Goal: Task Accomplishment & Management: Use online tool/utility

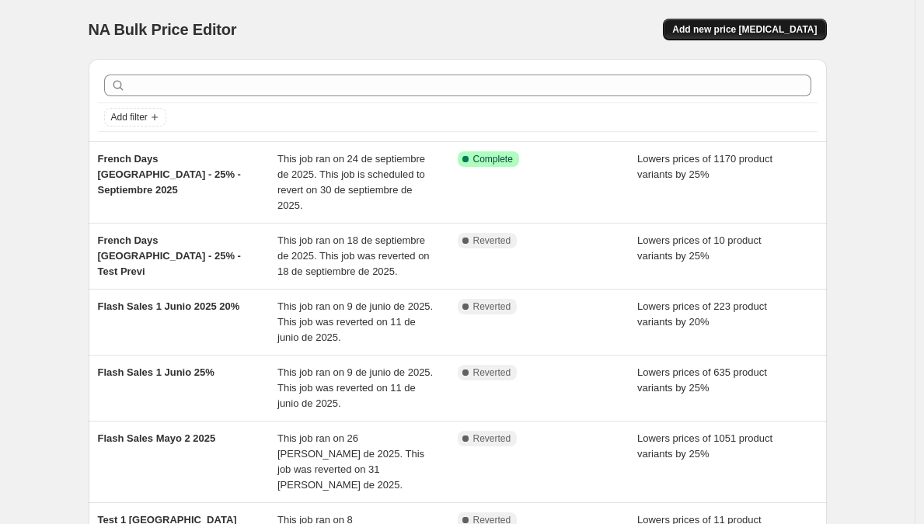
click at [721, 33] on span "Add new price [MEDICAL_DATA]" at bounding box center [744, 29] width 145 height 12
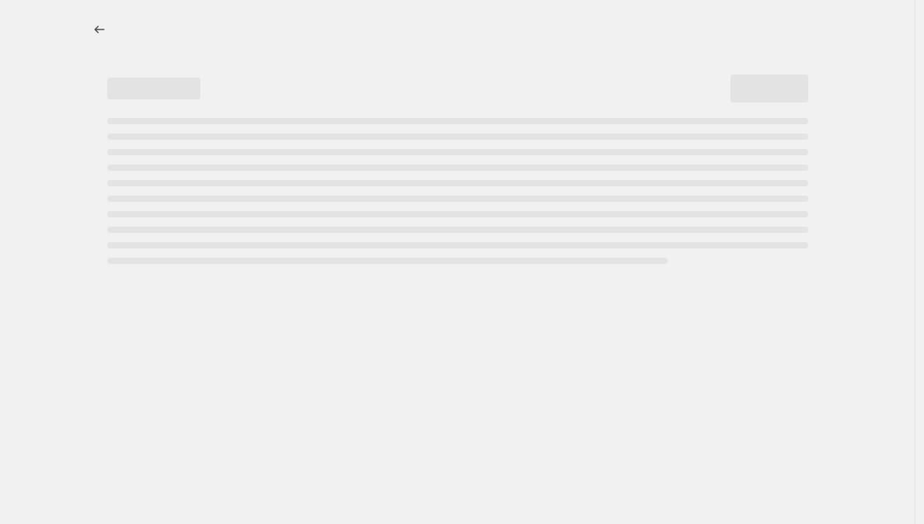
select select "percentage"
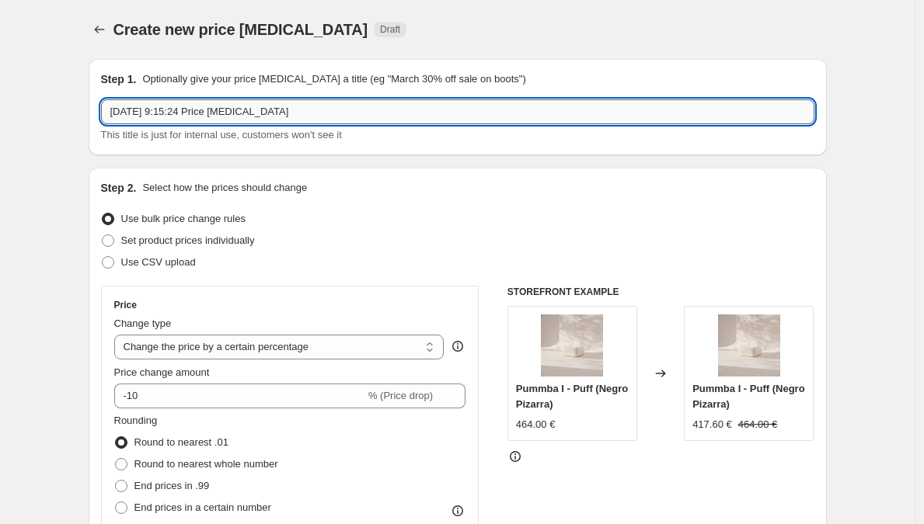
click at [160, 110] on input "26 sept 2025, 9:15:24 Price change job" at bounding box center [457, 111] width 713 height 25
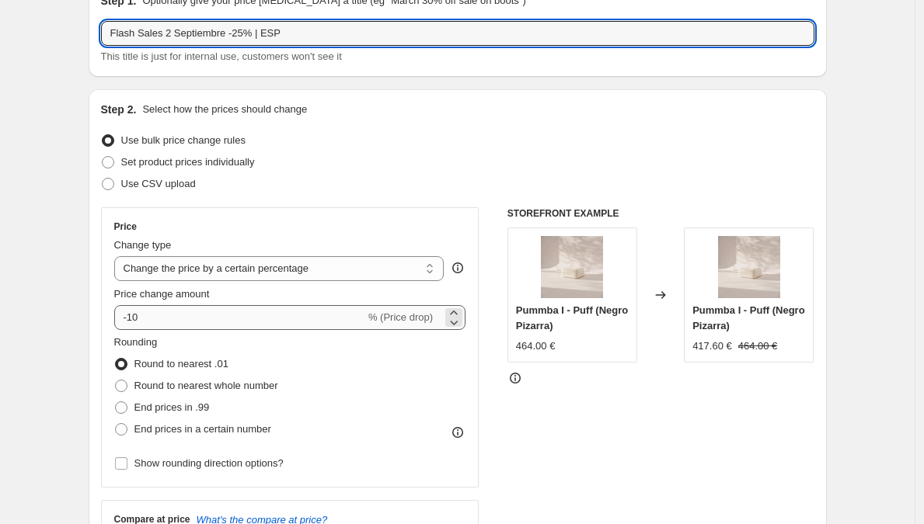
scroll to position [122, 0]
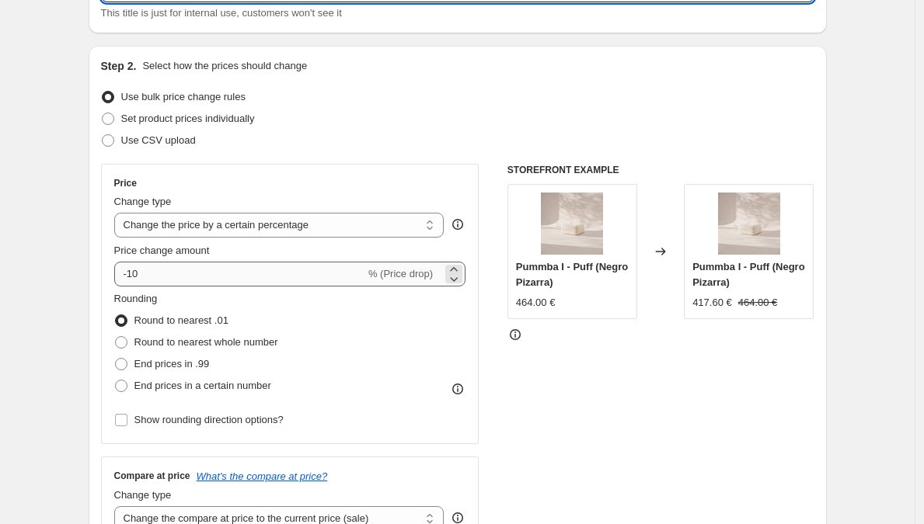
type input "Flash Sales 2 Septiembre -25% | ESP"
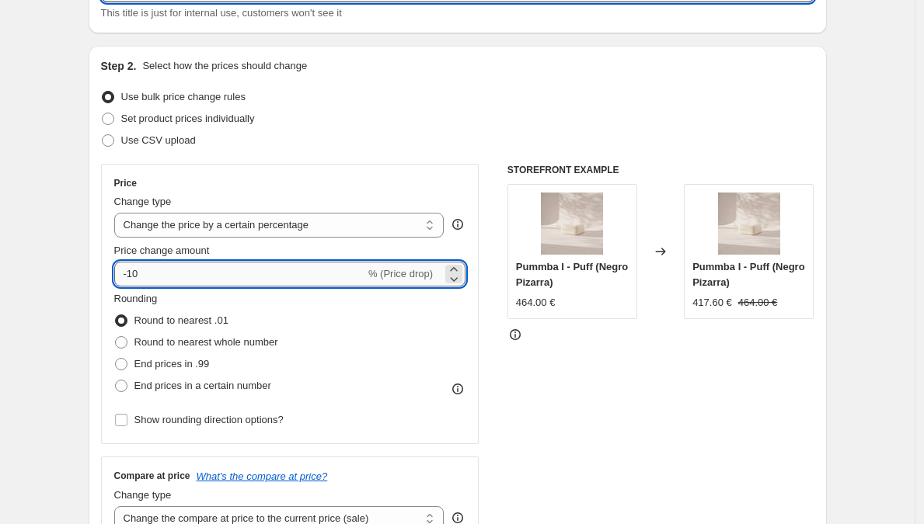
click at [172, 279] on input "-10" at bounding box center [239, 274] width 251 height 25
type input "-1"
type input "-25"
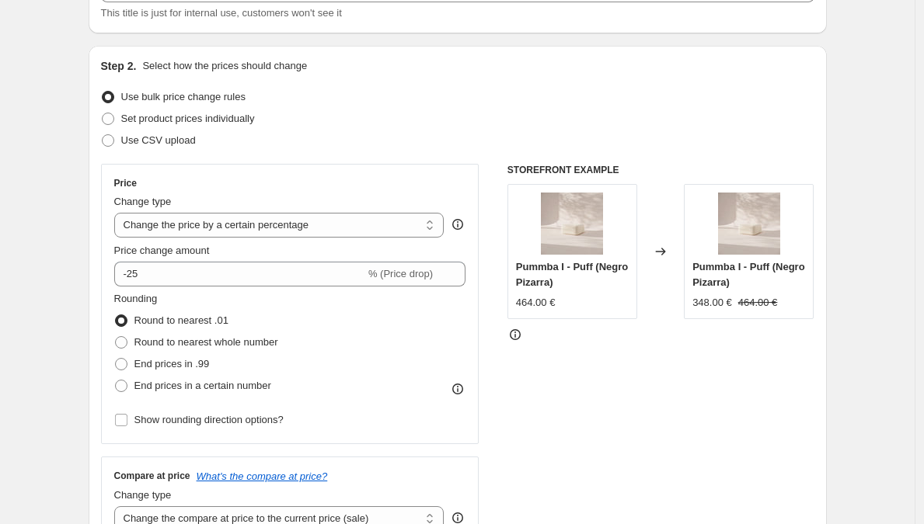
click at [107, 262] on div "Price Change type Change the price to a certain amount Change the price by a ce…" at bounding box center [290, 304] width 378 height 280
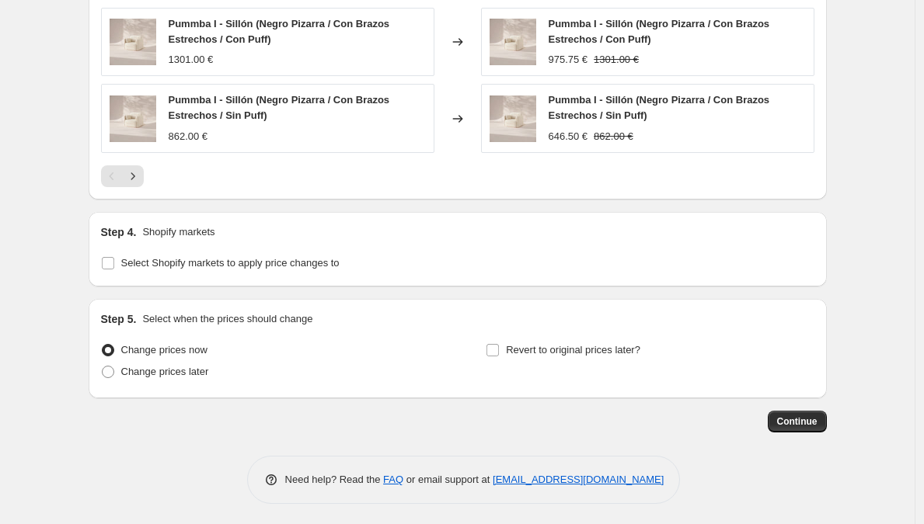
scroll to position [1122, 0]
click at [110, 268] on input "Select Shopify markets to apply price changes to" at bounding box center [108, 264] width 12 height 12
checkbox input "true"
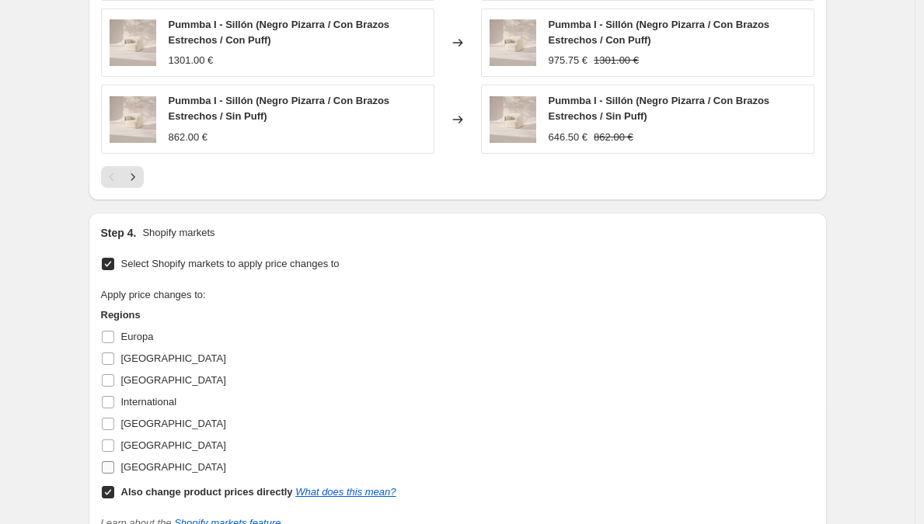
click at [114, 468] on input "Spain" at bounding box center [108, 468] width 12 height 12
checkbox input "true"
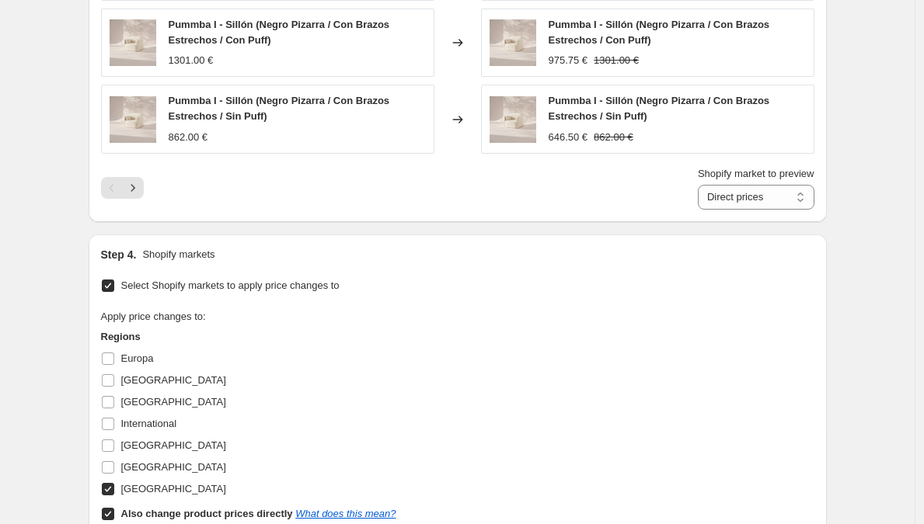
click at [113, 508] on input "Also change product prices directly What does this mean?" at bounding box center [108, 514] width 12 height 12
checkbox input "false"
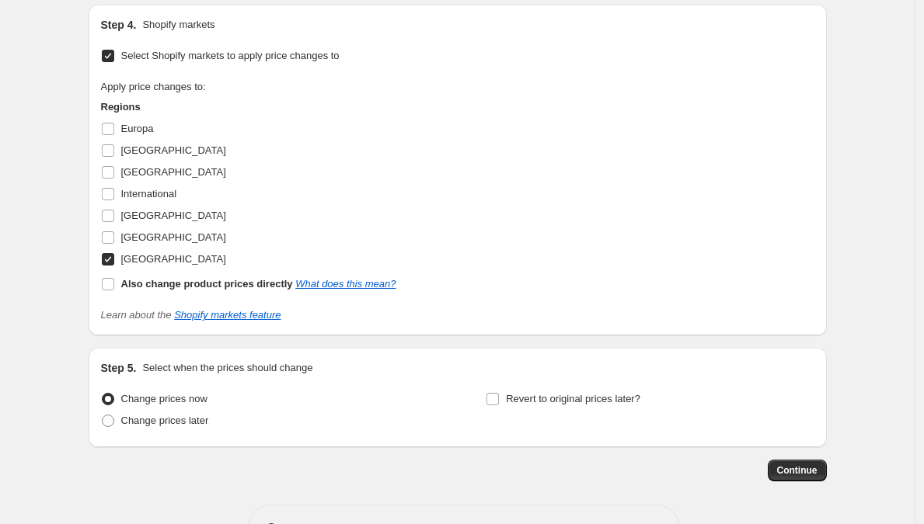
scroll to position [1353, 0]
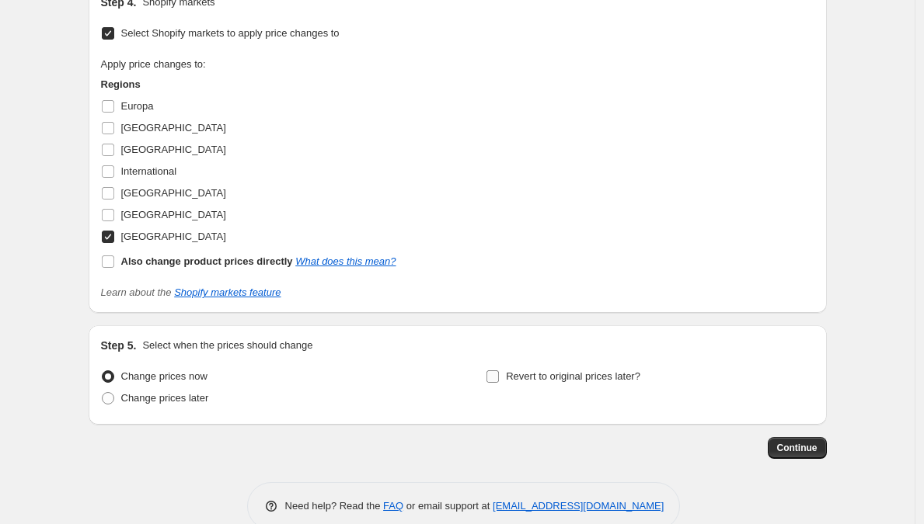
click at [498, 378] on input "Revert to original prices later?" at bounding box center [492, 377] width 12 height 12
checkbox input "true"
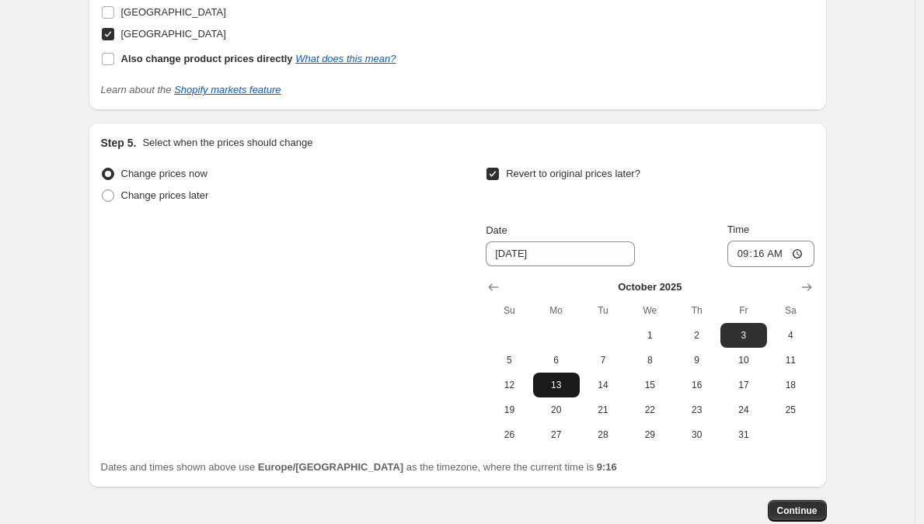
scroll to position [1556, 0]
click at [501, 287] on icon "Show previous month, September 2025" at bounding box center [494, 287] width 16 height 16
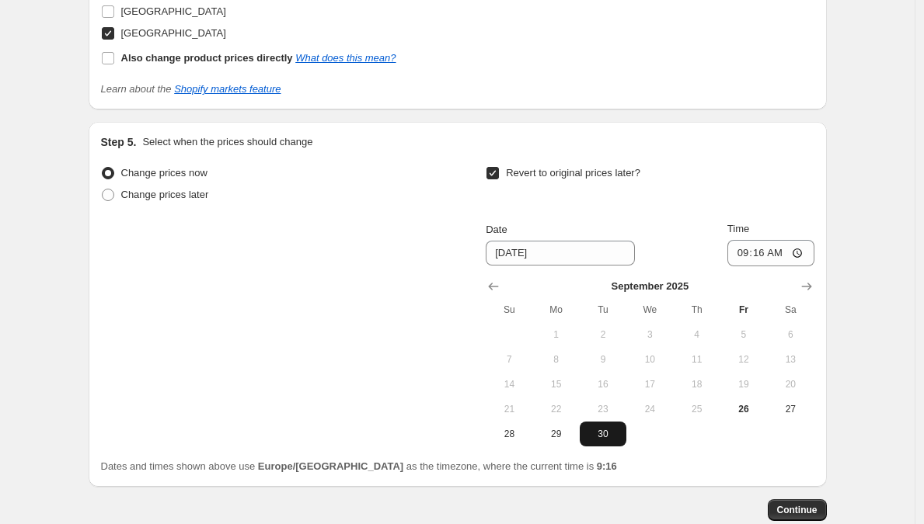
click at [608, 430] on span "30" at bounding box center [603, 434] width 34 height 12
type input "9/30/2025"
click at [756, 253] on input "09:16" at bounding box center [770, 253] width 87 height 26
type input "23:59"
click at [807, 504] on button "Continue" at bounding box center [797, 511] width 59 height 22
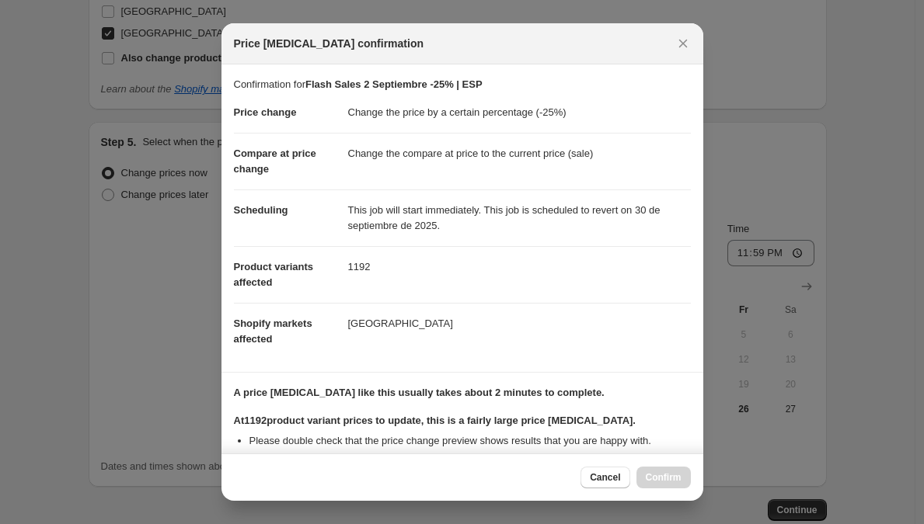
scroll to position [303, 0]
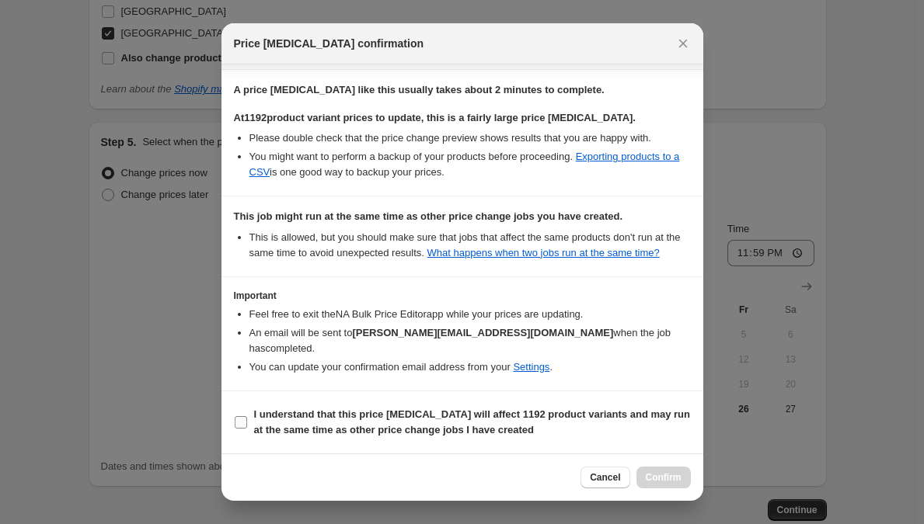
click at [242, 416] on input "I understand that this price change job will affect 1192 product variants and m…" at bounding box center [241, 422] width 12 height 12
checkbox input "true"
click at [664, 476] on span "Confirm" at bounding box center [664, 478] width 36 height 12
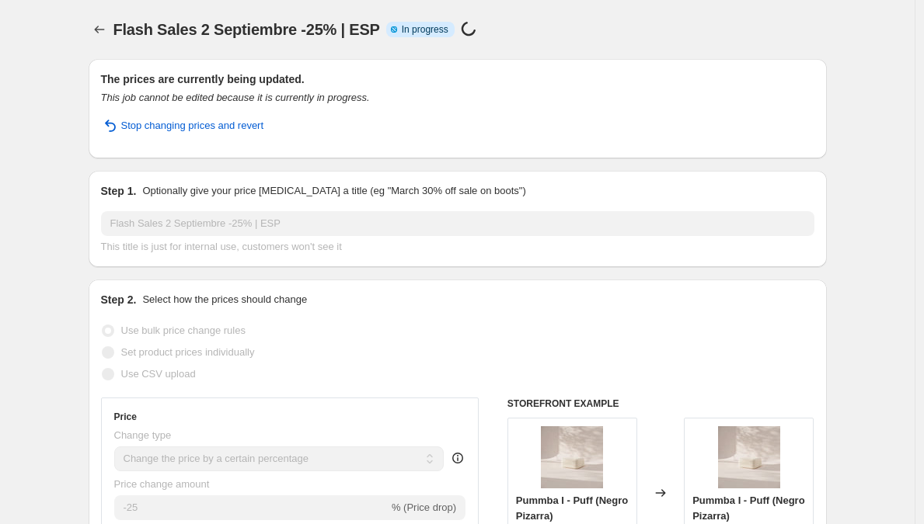
select select "percentage"
